Goal: Check status: Check status

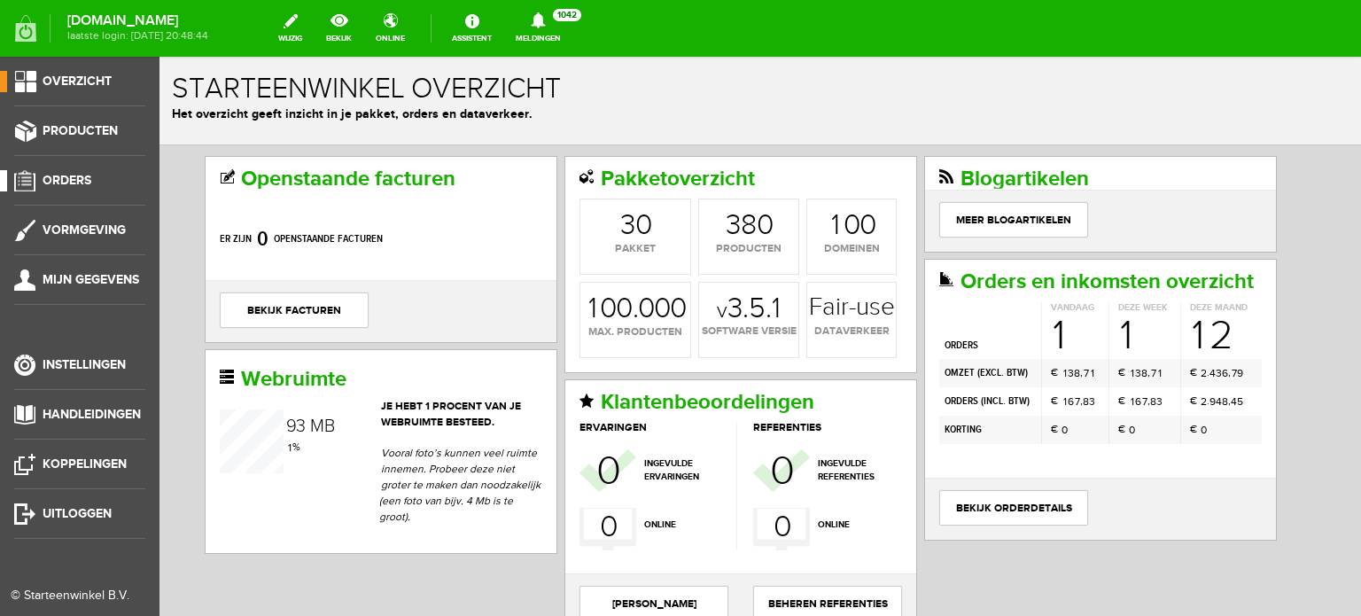
click at [71, 177] on span "Orders" at bounding box center [67, 180] width 49 height 15
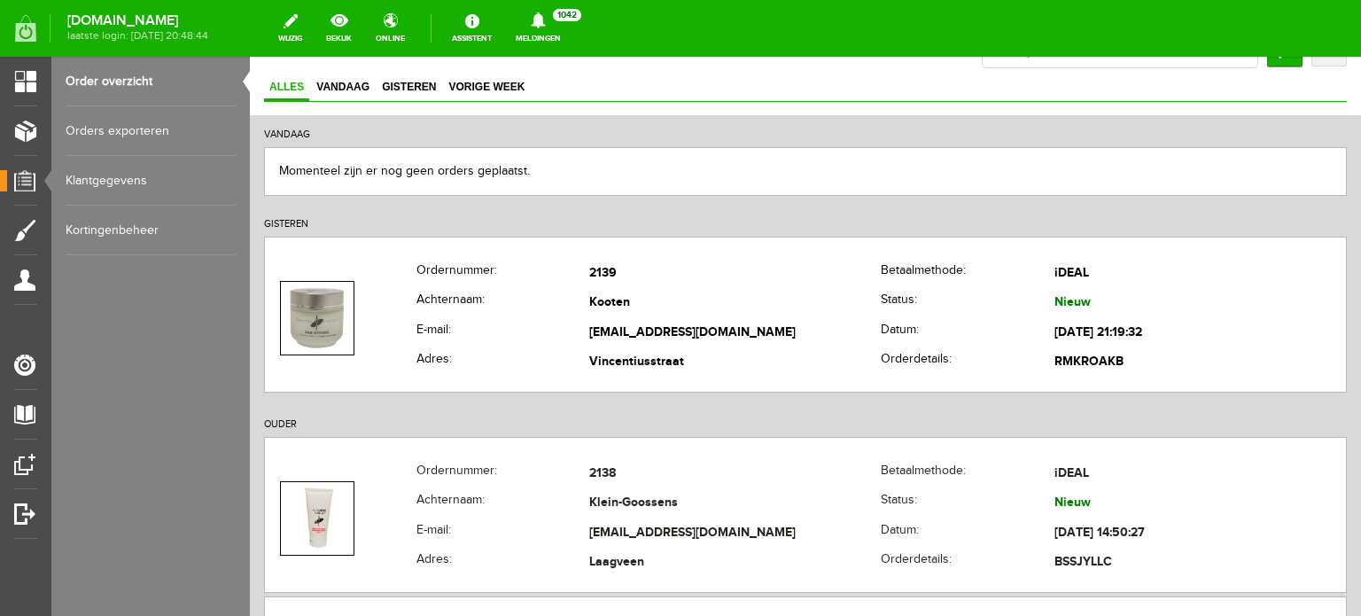
scroll to position [189, 0]
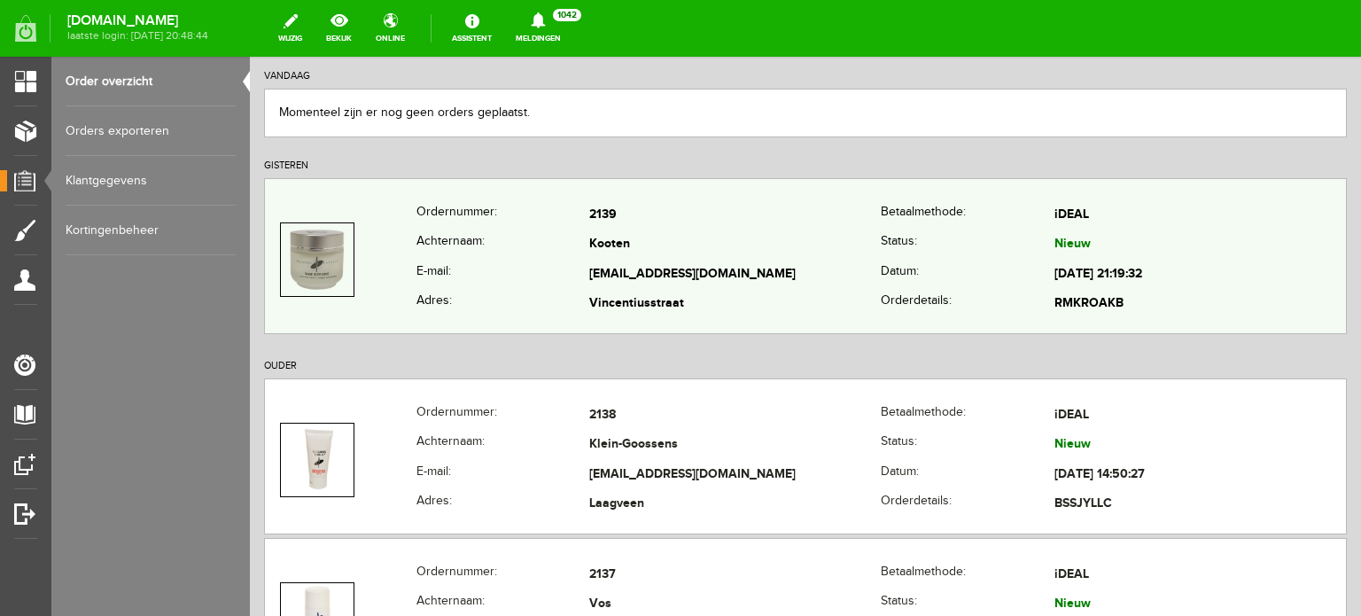
click at [626, 271] on td "[EMAIL_ADDRESS][DOMAIN_NAME]" at bounding box center [735, 275] width 292 height 30
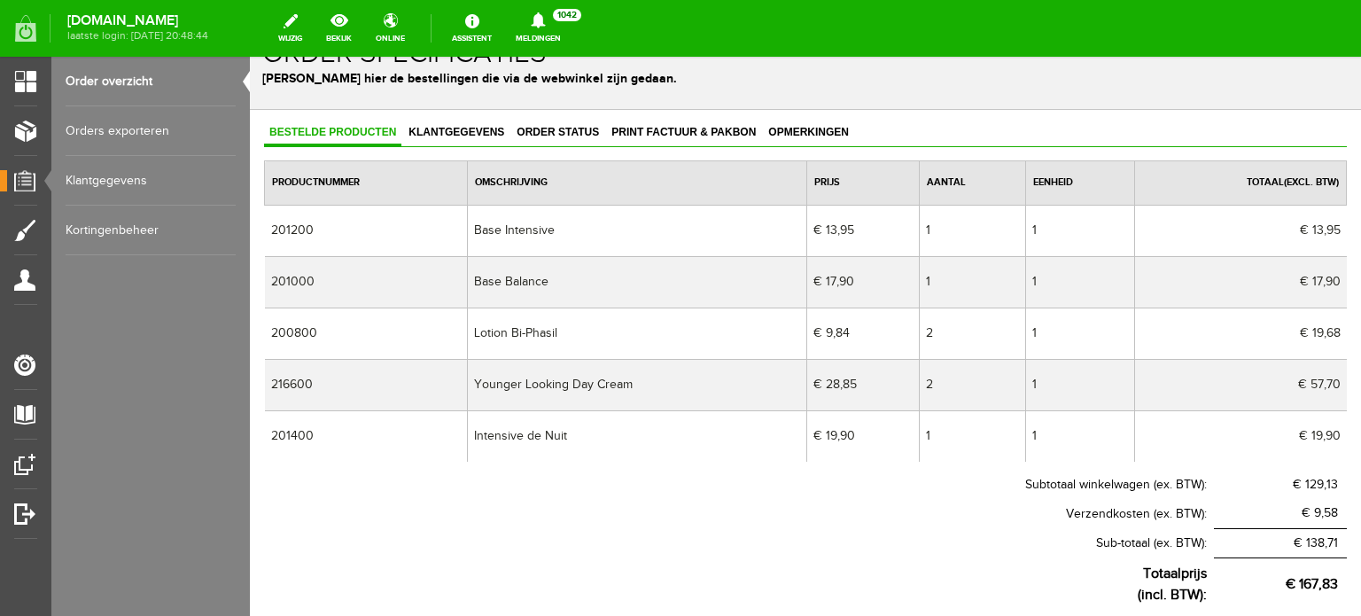
scroll to position [47, 0]
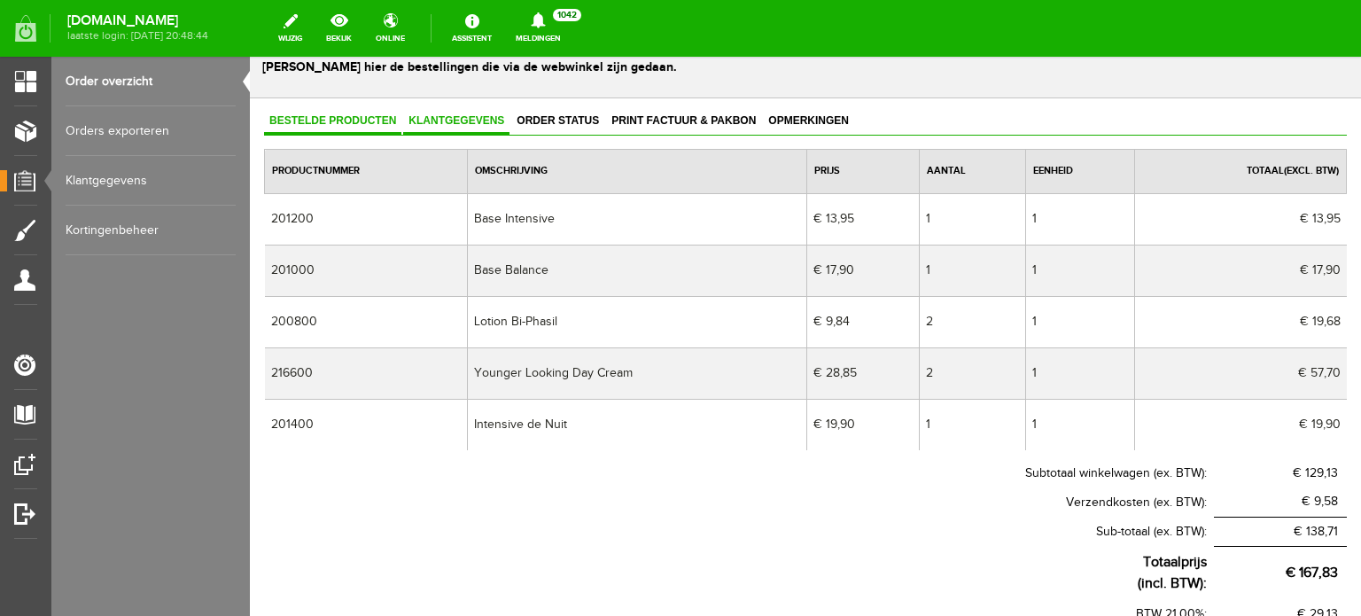
click at [462, 115] on span "Klantgegevens" at bounding box center [456, 120] width 106 height 12
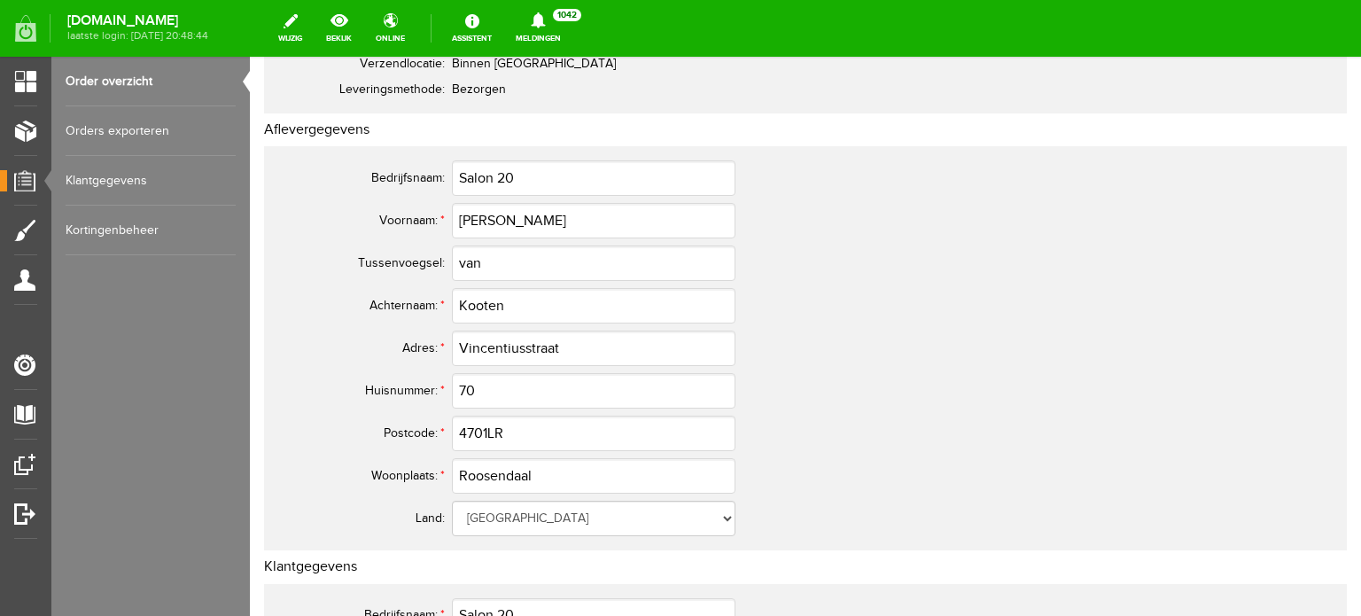
scroll to position [235, 0]
